Goal: Task Accomplishment & Management: Manage account settings

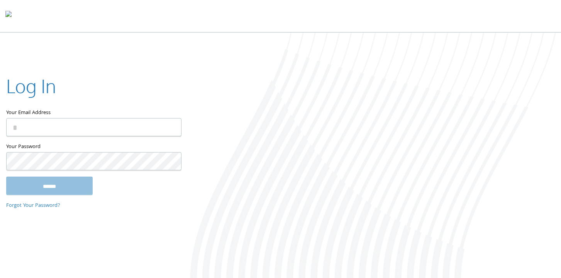
type input "**********"
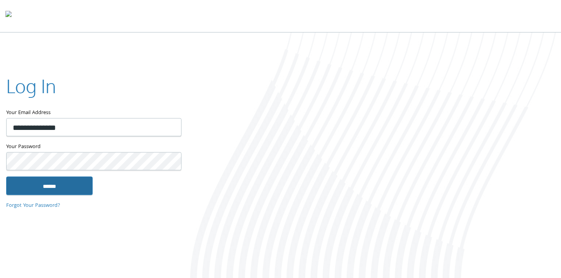
click at [59, 182] on input "******" at bounding box center [49, 185] width 86 height 19
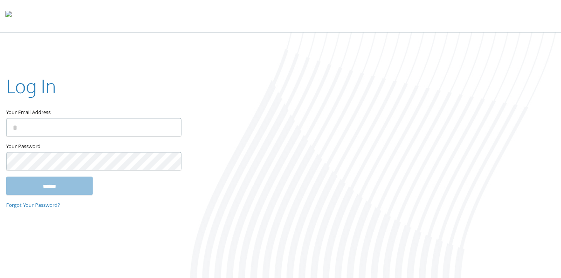
type input "**********"
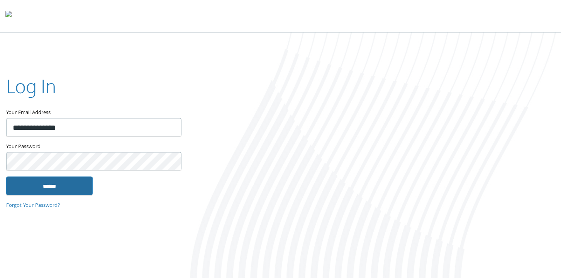
click at [65, 180] on input "******" at bounding box center [49, 185] width 86 height 19
